Goal: Find specific page/section: Find specific page/section

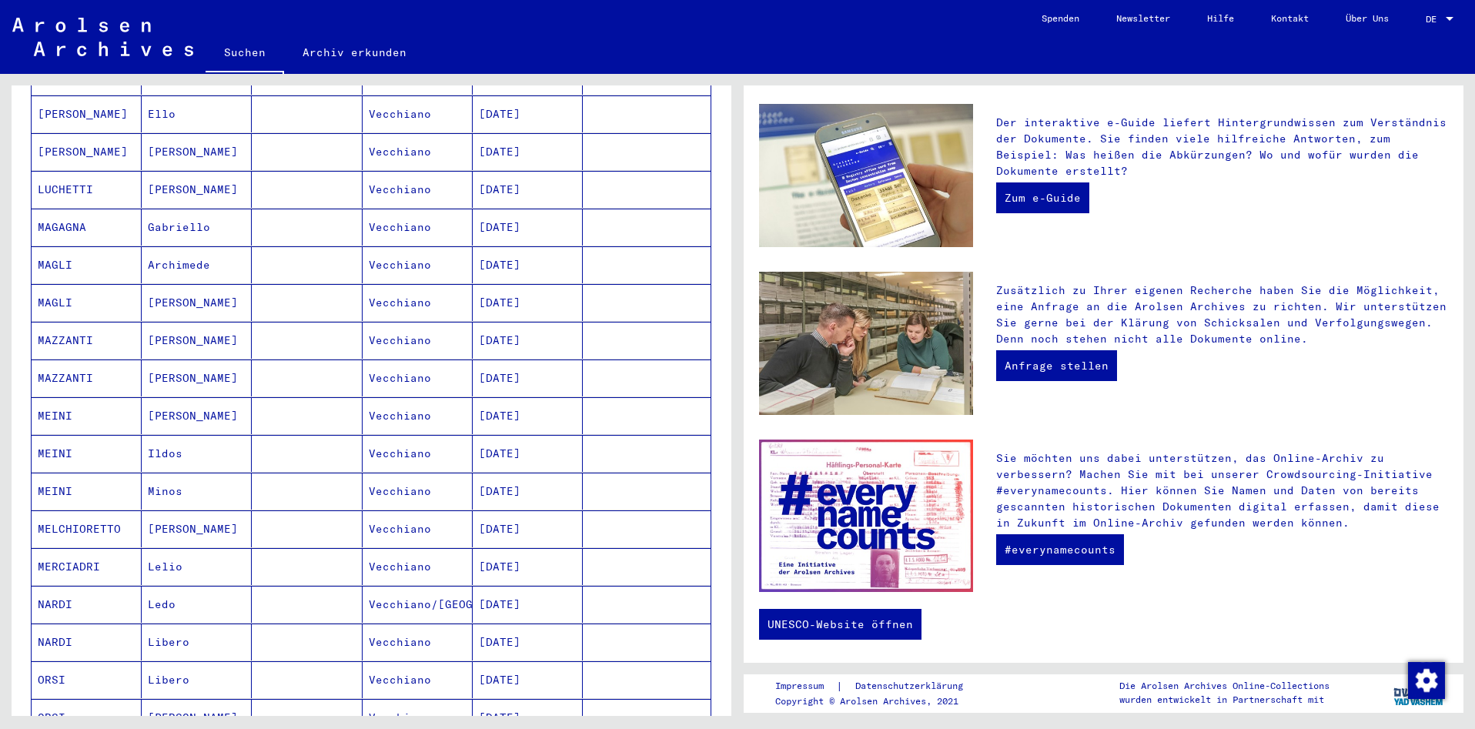
scroll to position [657, 0]
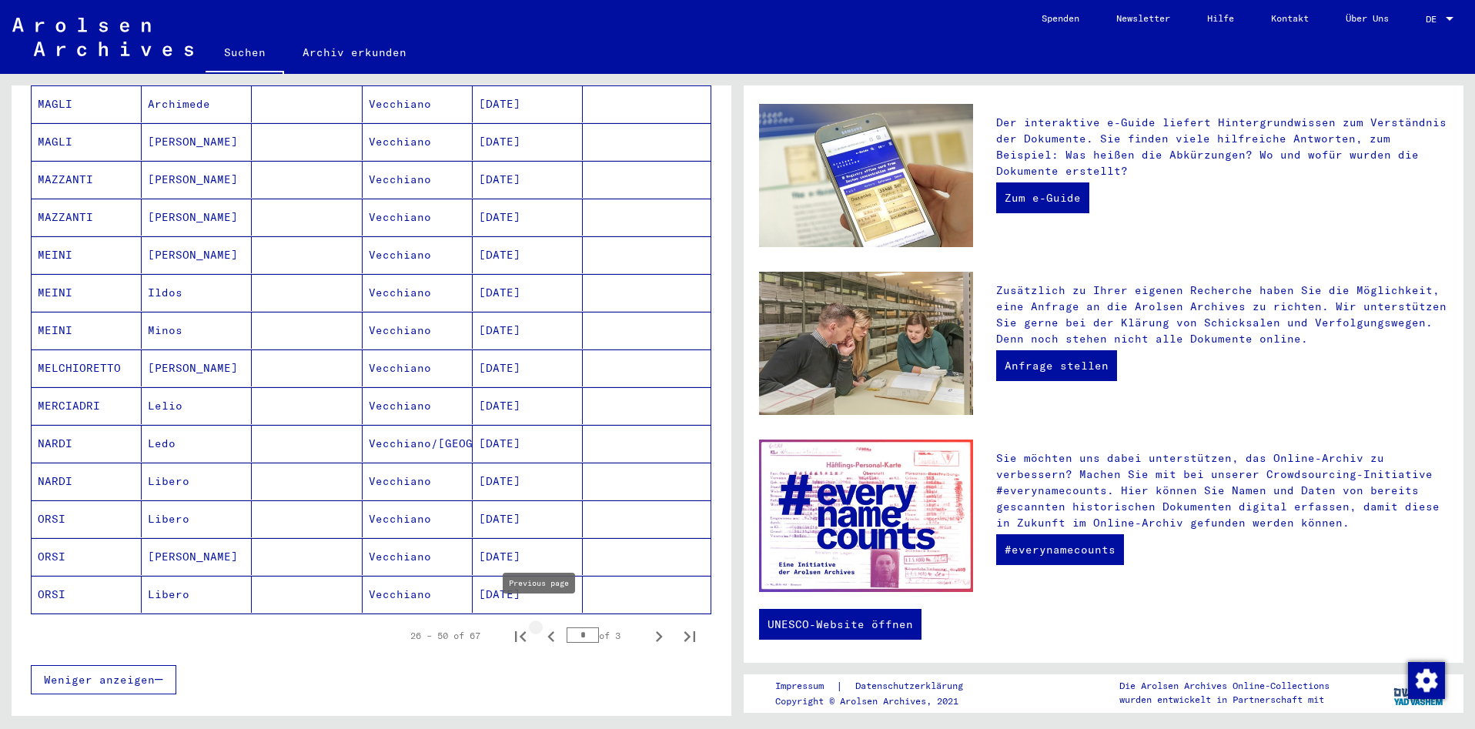
click at [540, 626] on icon "Previous page" at bounding box center [551, 637] width 22 height 22
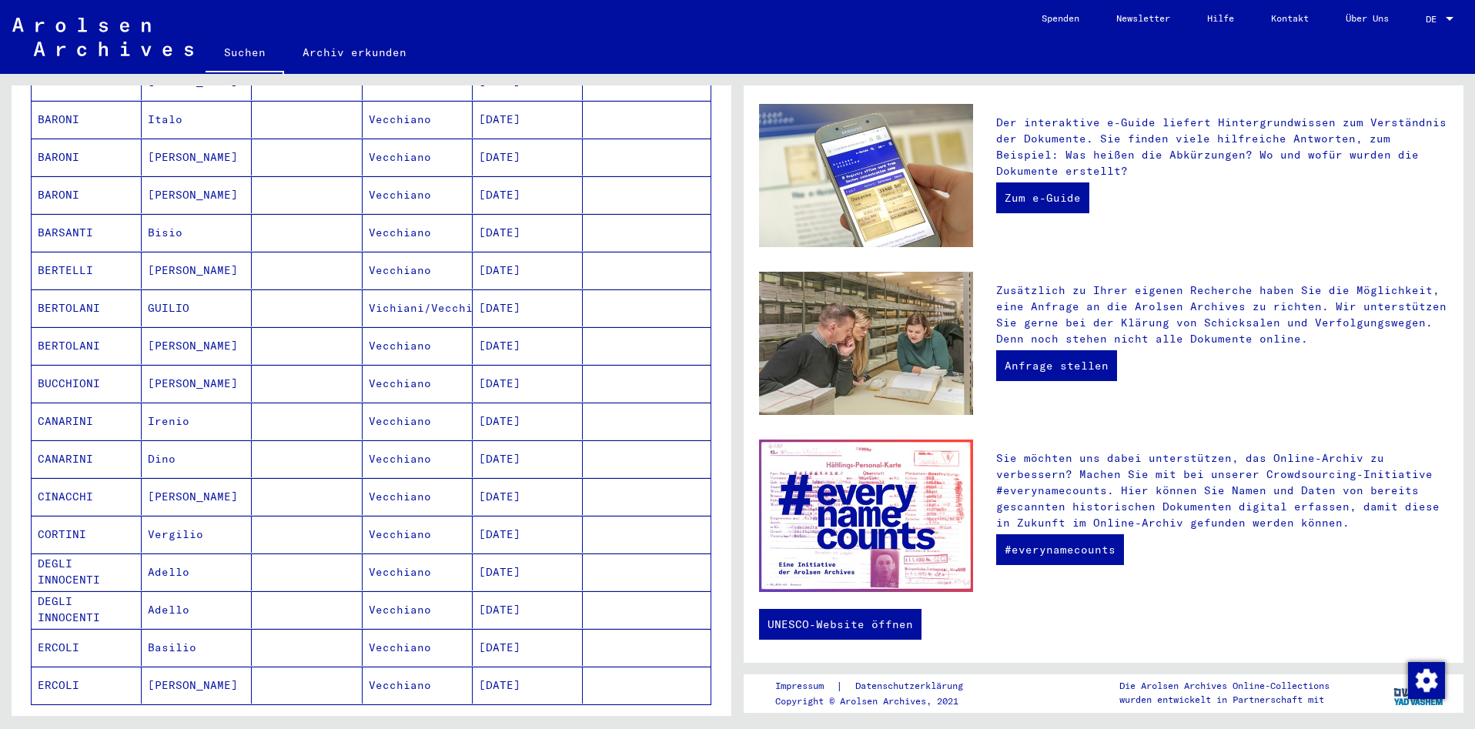
scroll to position [616, 0]
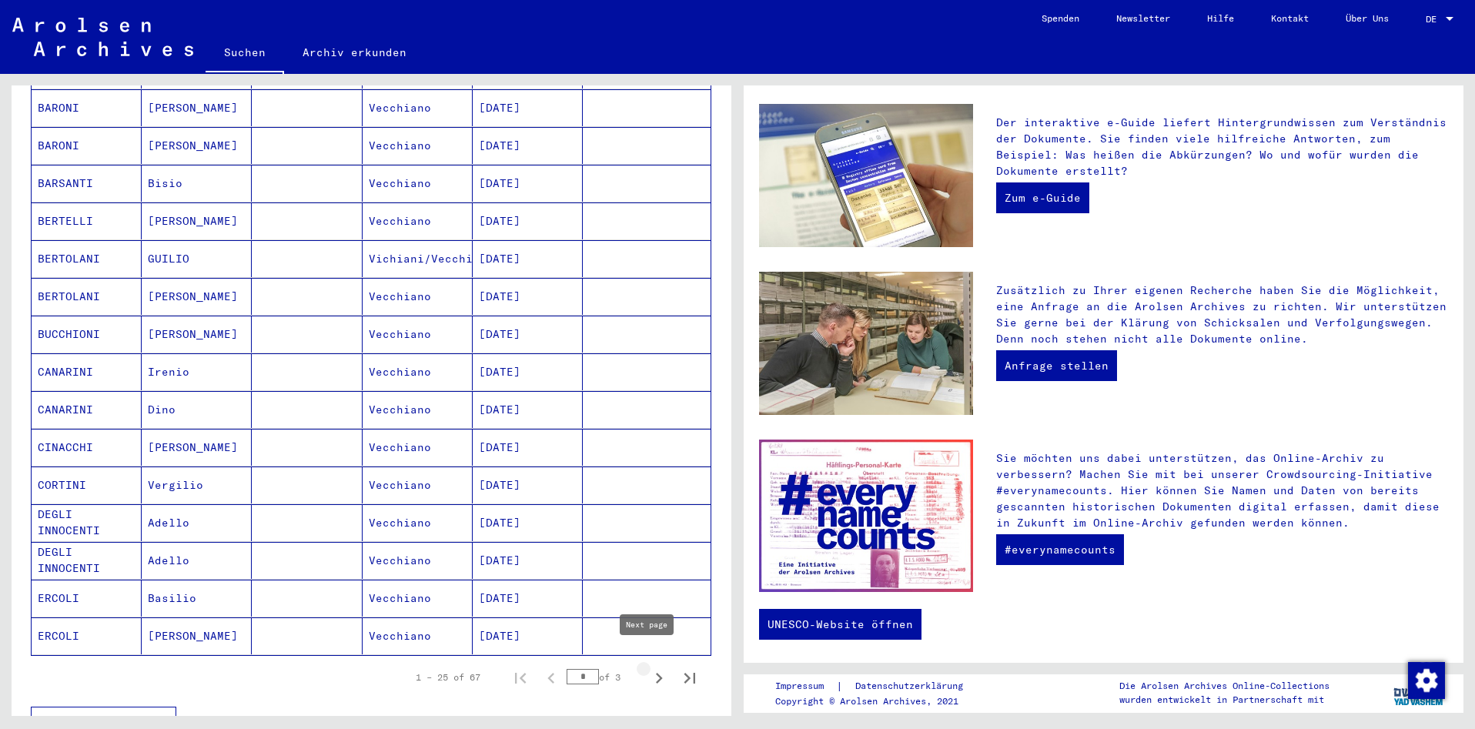
click at [650, 667] on icon "Next page" at bounding box center [659, 678] width 22 height 22
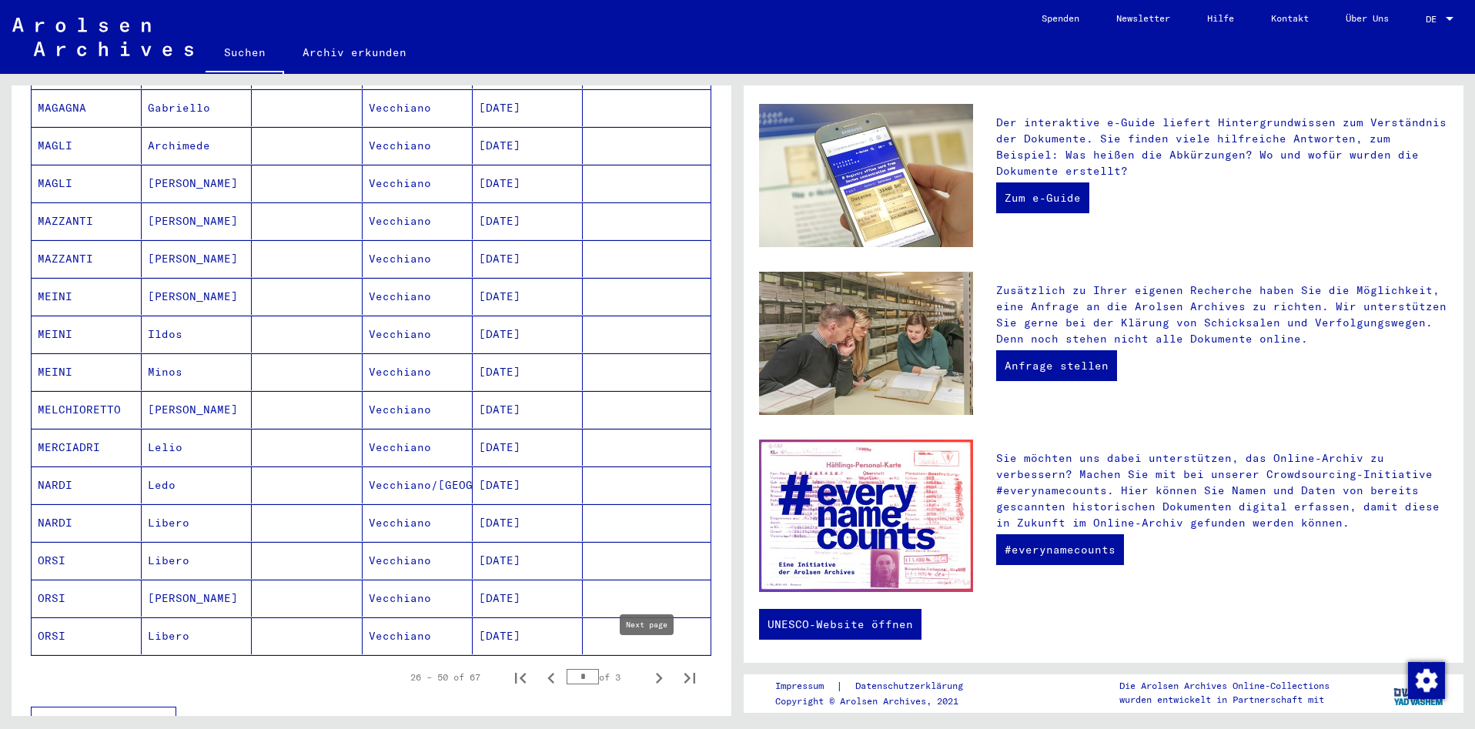
click at [656, 673] on icon "Next page" at bounding box center [659, 678] width 7 height 11
type input "*"
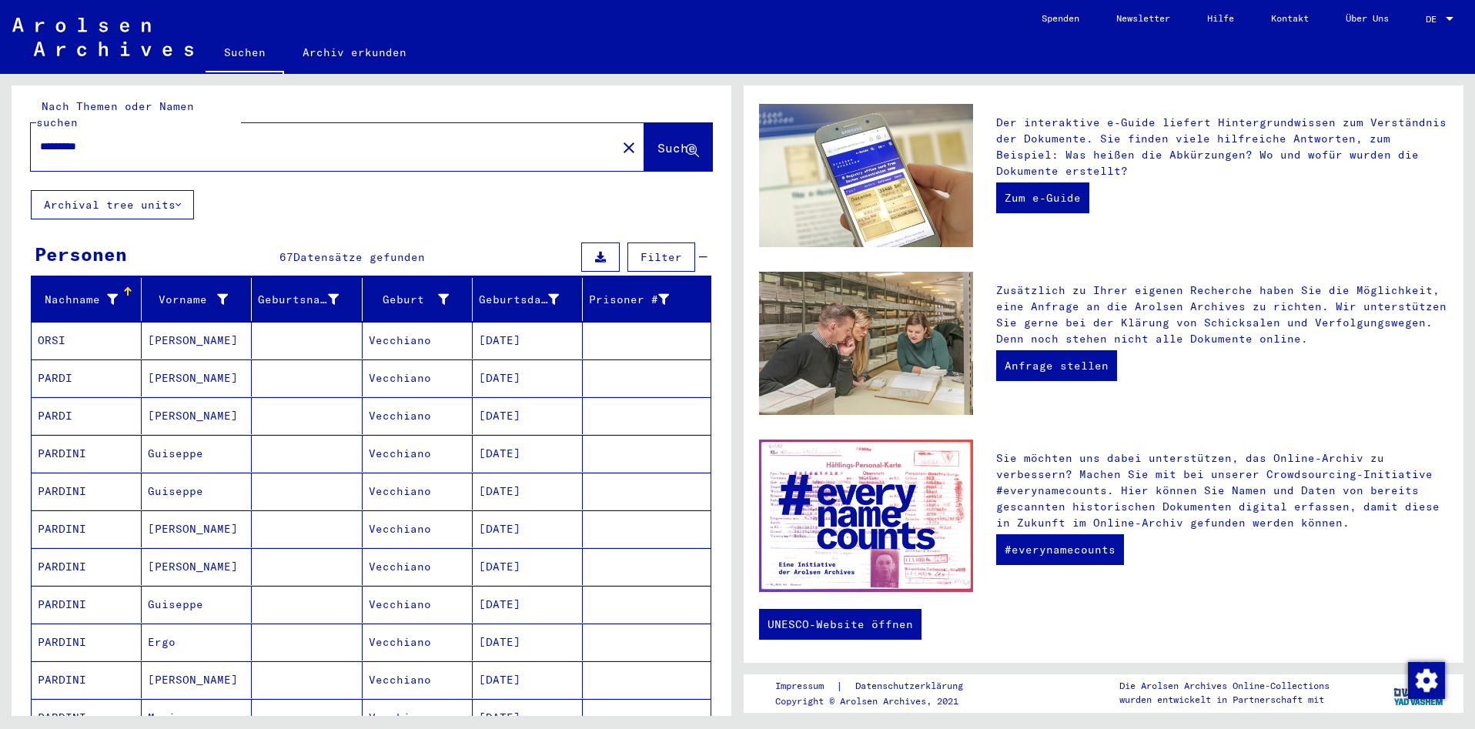
scroll to position [0, 0]
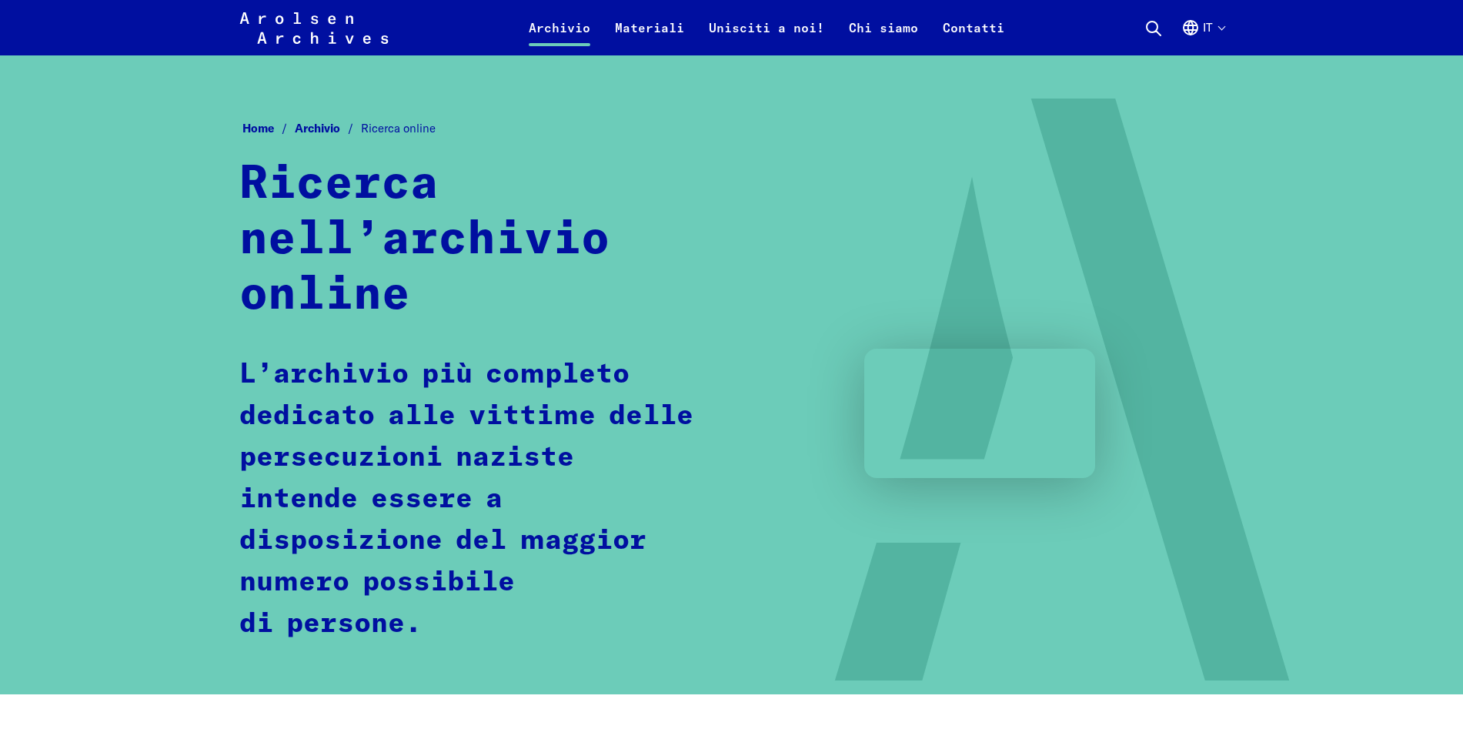
scroll to position [847, 0]
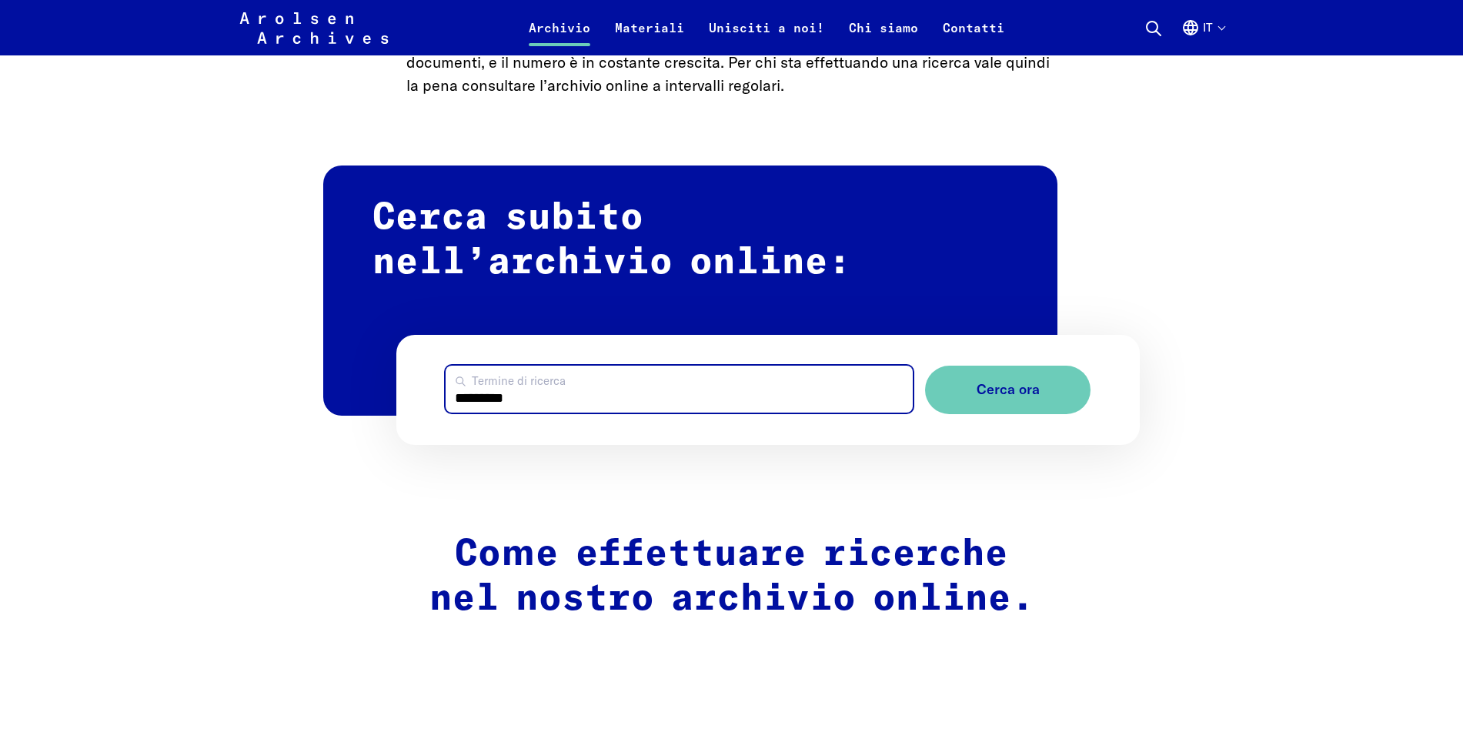
drag, startPoint x: 546, startPoint y: 383, endPoint x: 360, endPoint y: 358, distance: 187.9
click at [360, 358] on div "Cerca subito nell’archivio online: ********* Termine di ricerca Cerca ora" at bounding box center [731, 315] width 817 height 260
type input "*********"
click at [925, 366] on button "Cerca ora" at bounding box center [1007, 390] width 165 height 48
